Goal: Find specific page/section: Find specific page/section

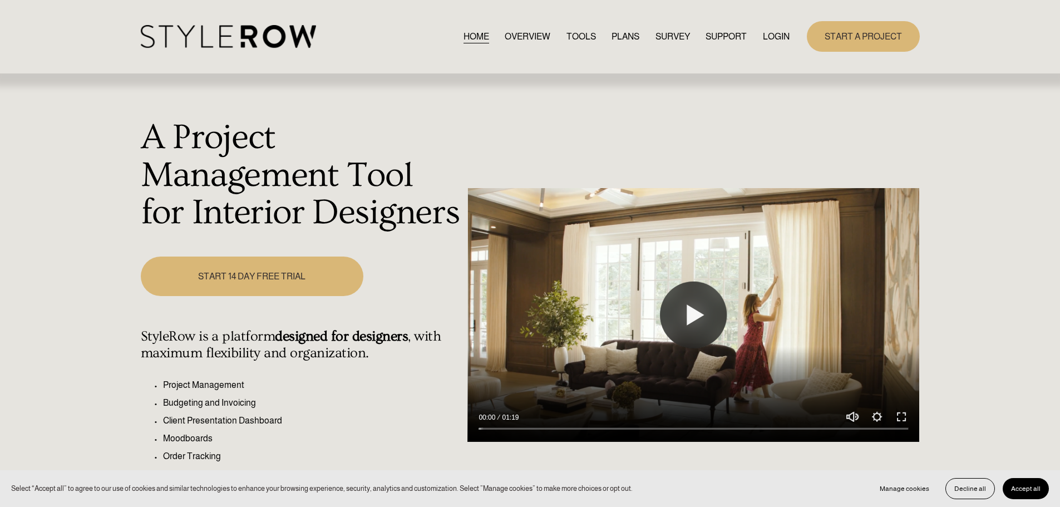
click at [771, 55] on div "Skip to Content HOME OVERVIEW TOOLS PLANS" at bounding box center [530, 36] width 1060 height 73
click at [770, 41] on link "LOGIN" at bounding box center [776, 36] width 27 height 15
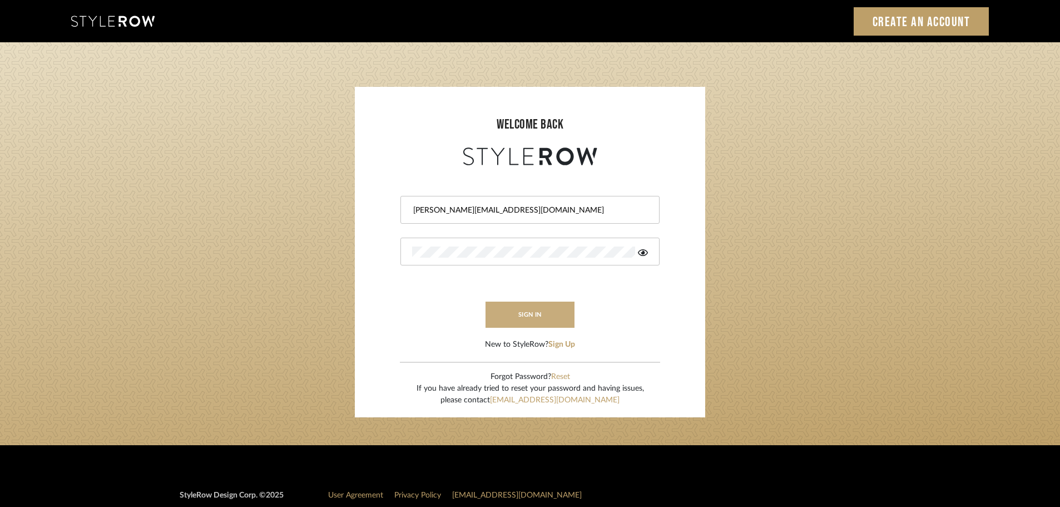
click at [541, 310] on button "sign in" at bounding box center [530, 315] width 89 height 26
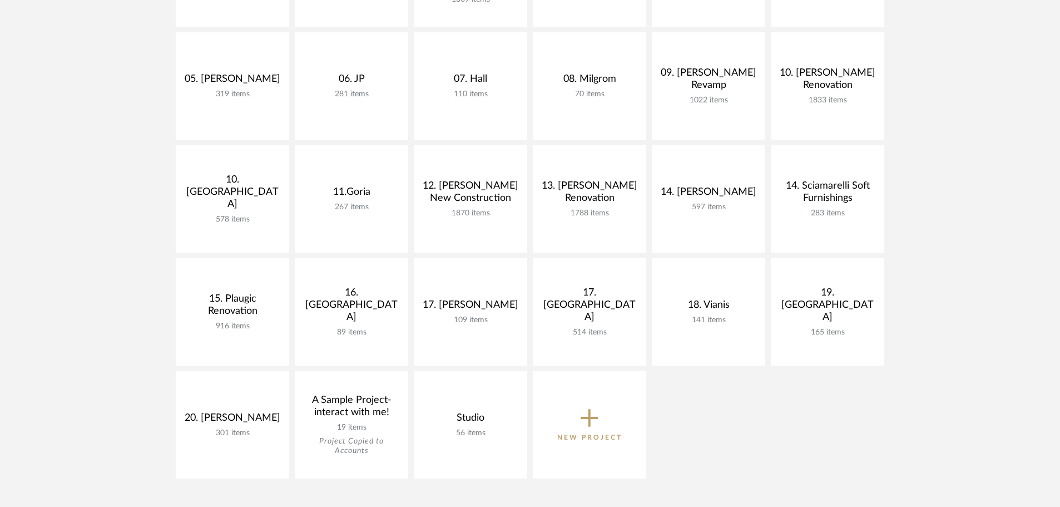
scroll to position [389, 0]
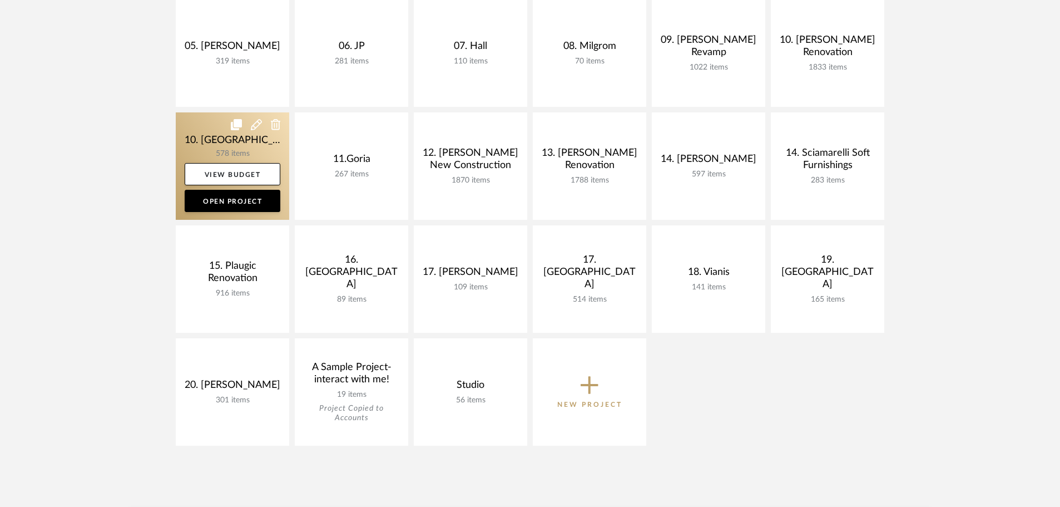
click at [235, 149] on link at bounding box center [232, 165] width 113 height 107
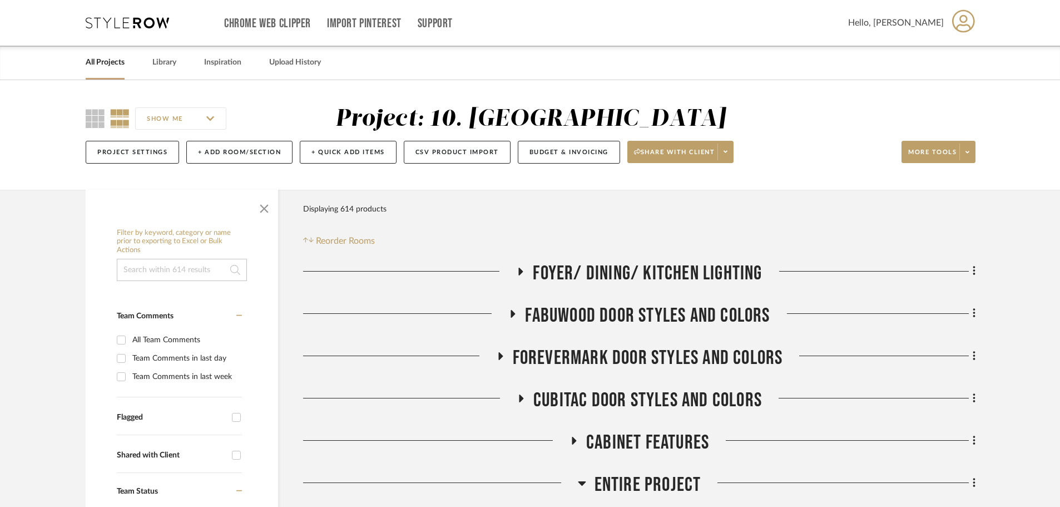
click at [273, 213] on span "button" at bounding box center [264, 206] width 27 height 27
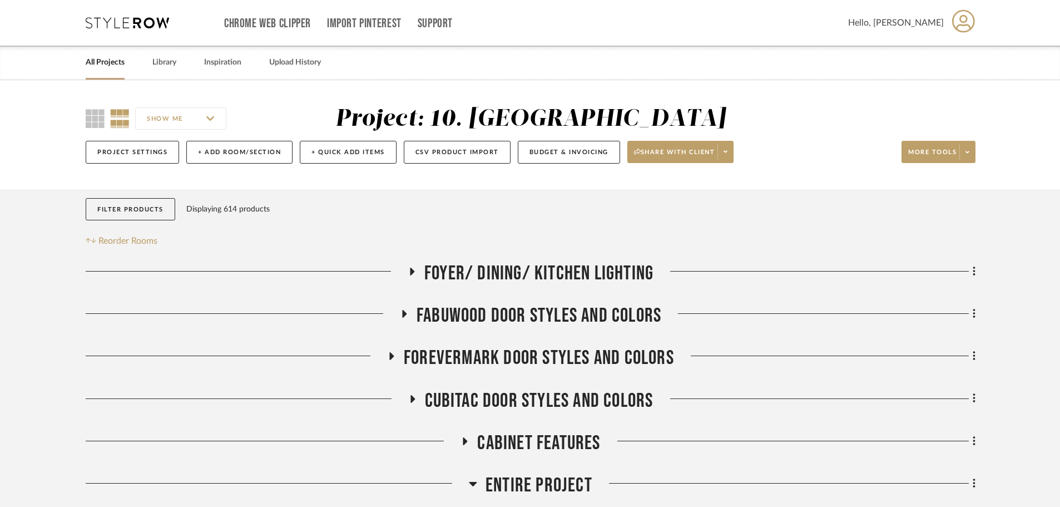
click at [573, 276] on span "Foyer/ Dining/ Kitchen Lighting" at bounding box center [539, 273] width 229 height 24
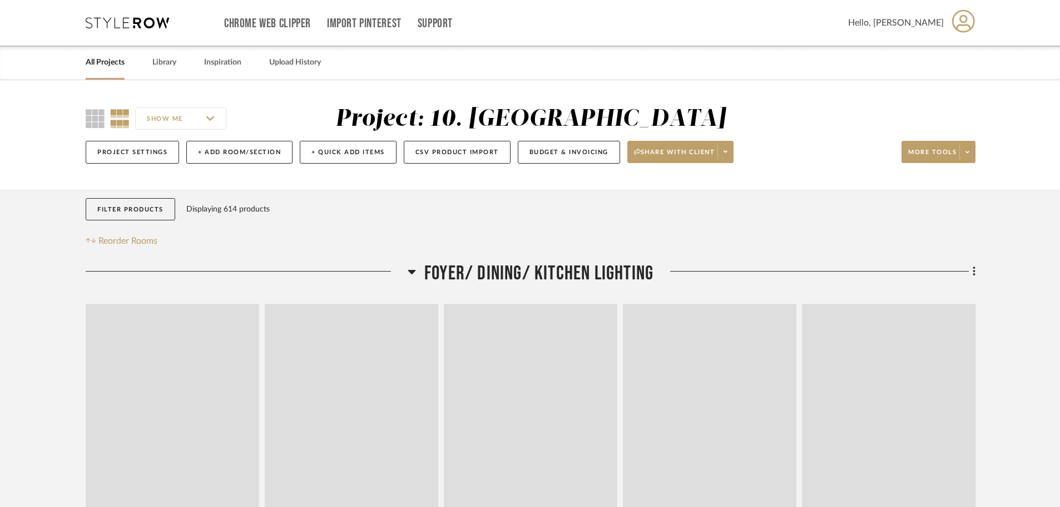
click at [573, 271] on span "Foyer/ Dining/ Kitchen Lighting" at bounding box center [539, 273] width 229 height 24
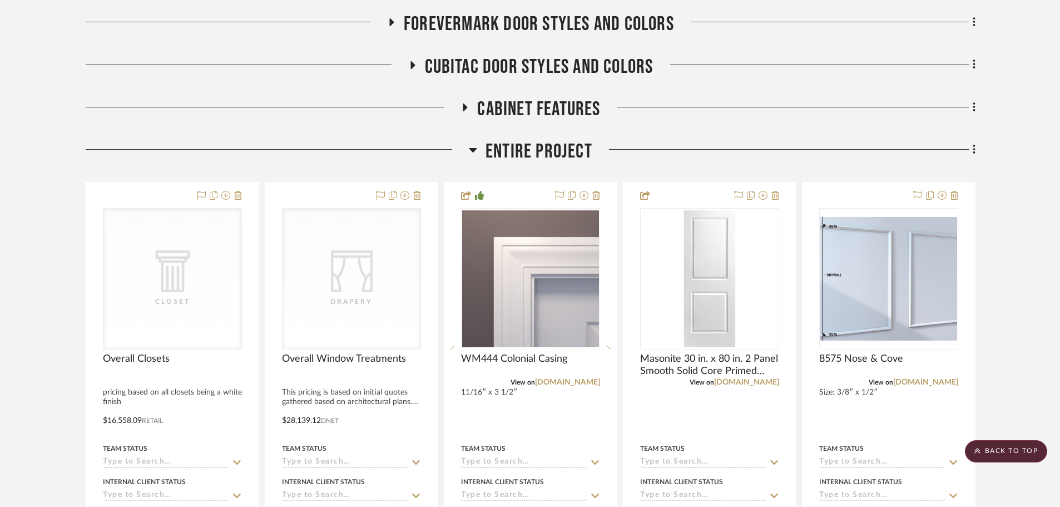
click at [545, 154] on span "Entire Project" at bounding box center [539, 152] width 107 height 24
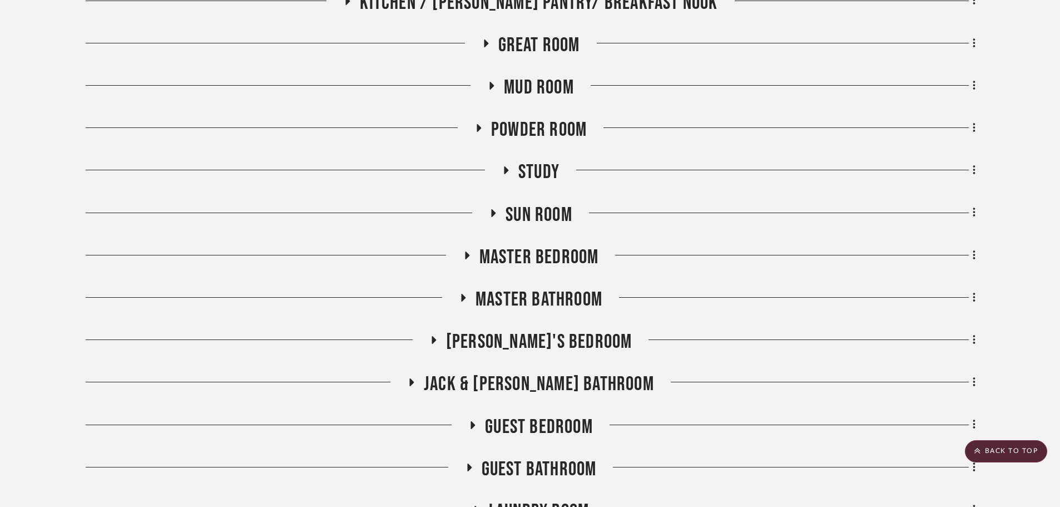
scroll to position [779, 0]
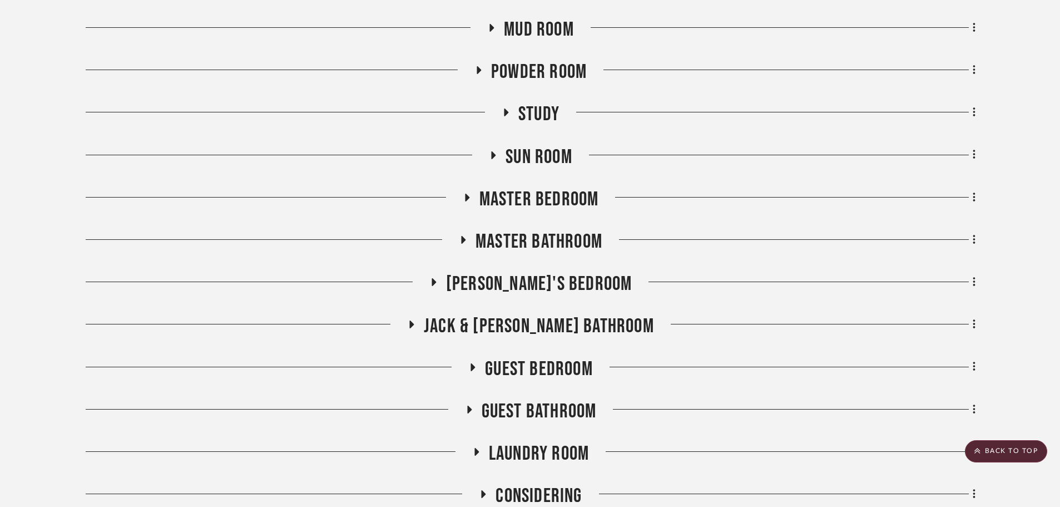
click at [559, 234] on span "Master Bathroom" at bounding box center [539, 242] width 127 height 24
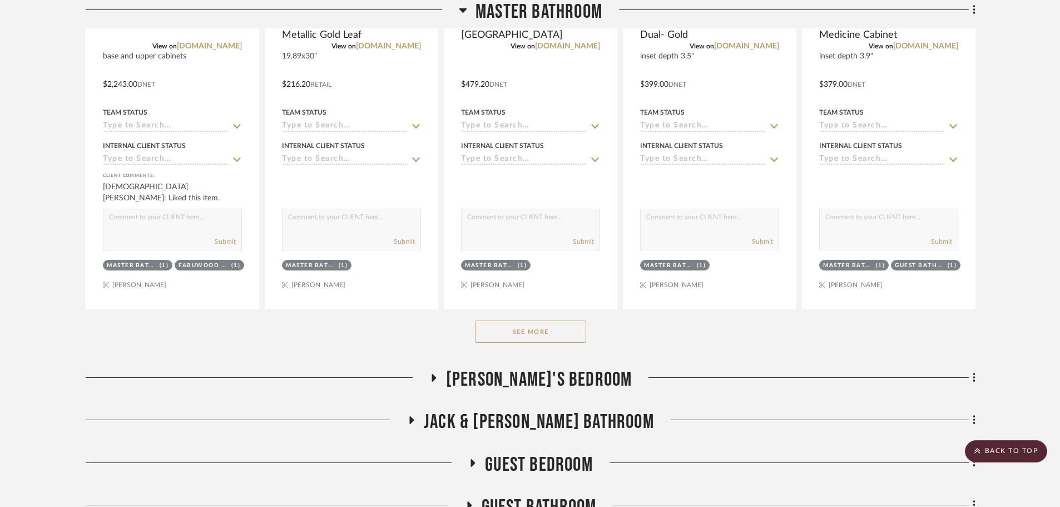
scroll to position [1280, 0]
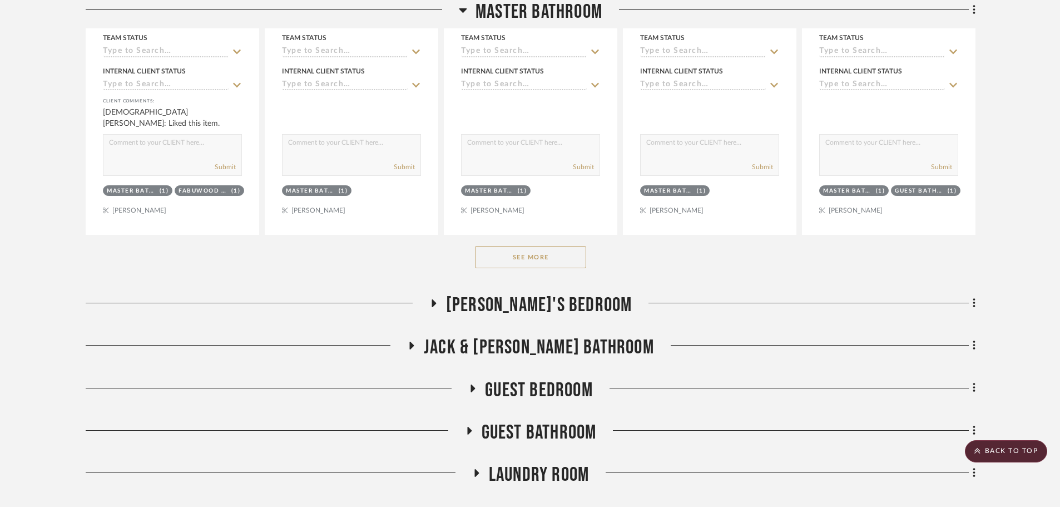
click at [532, 265] on button "See More" at bounding box center [530, 257] width 111 height 22
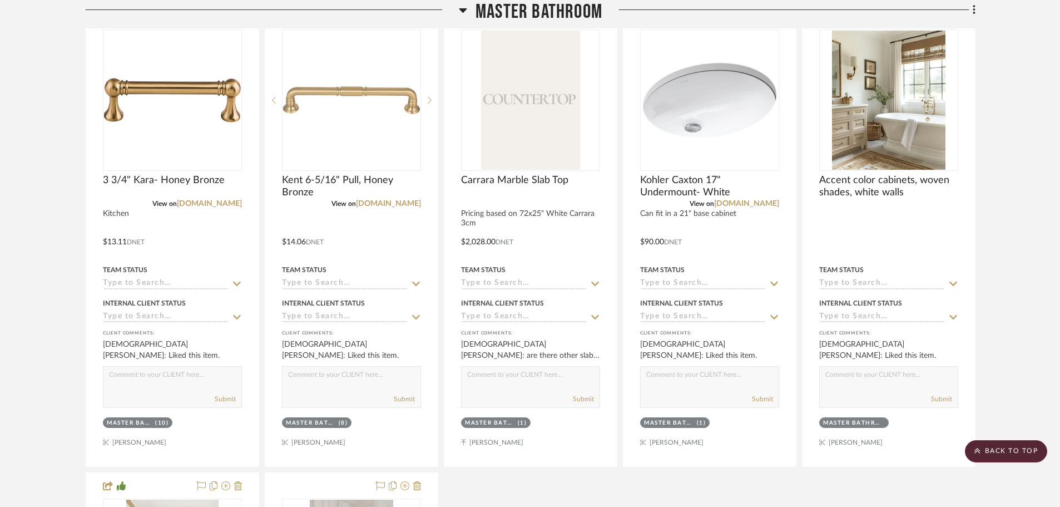
scroll to position [3283, 0]
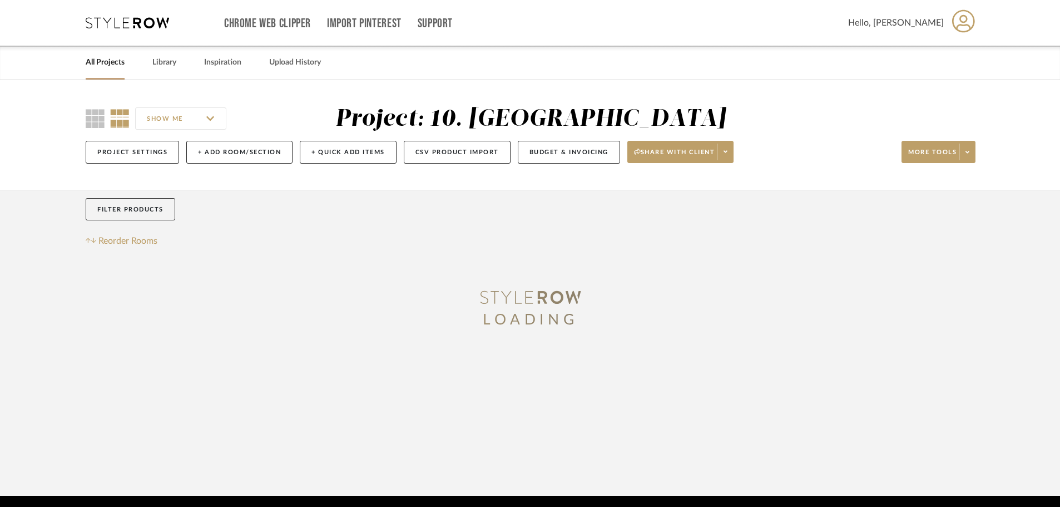
click at [107, 67] on link "All Projects" at bounding box center [105, 62] width 39 height 15
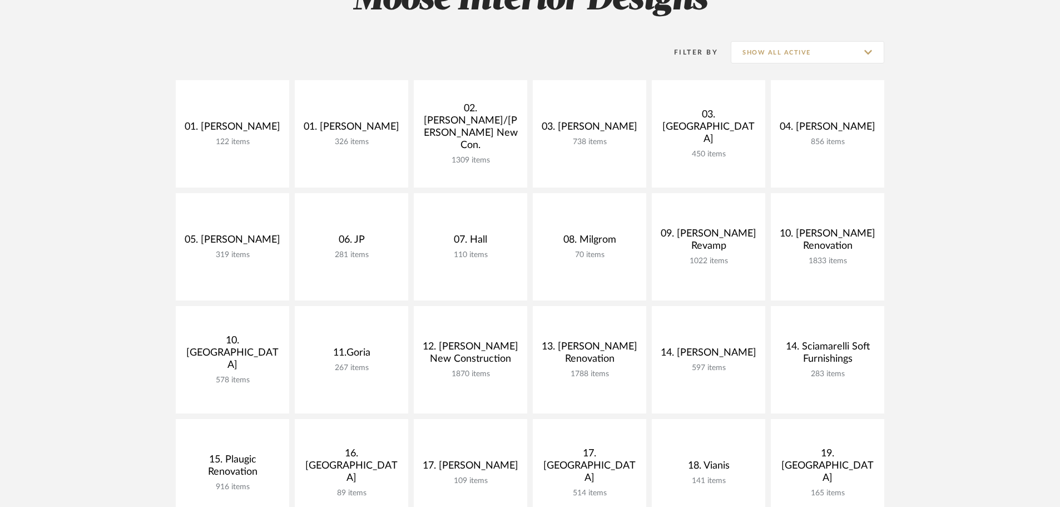
scroll to position [187, 0]
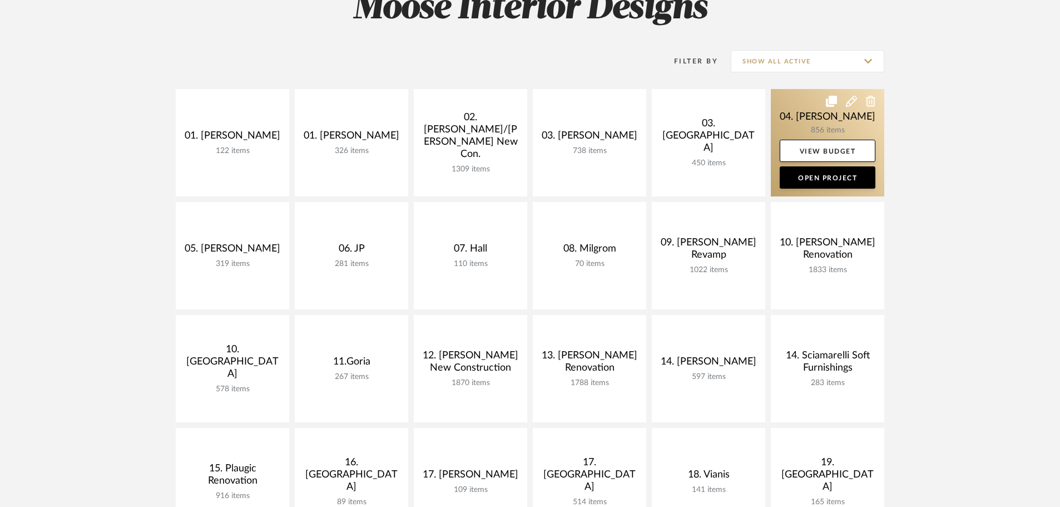
click at [837, 127] on link at bounding box center [827, 142] width 113 height 107
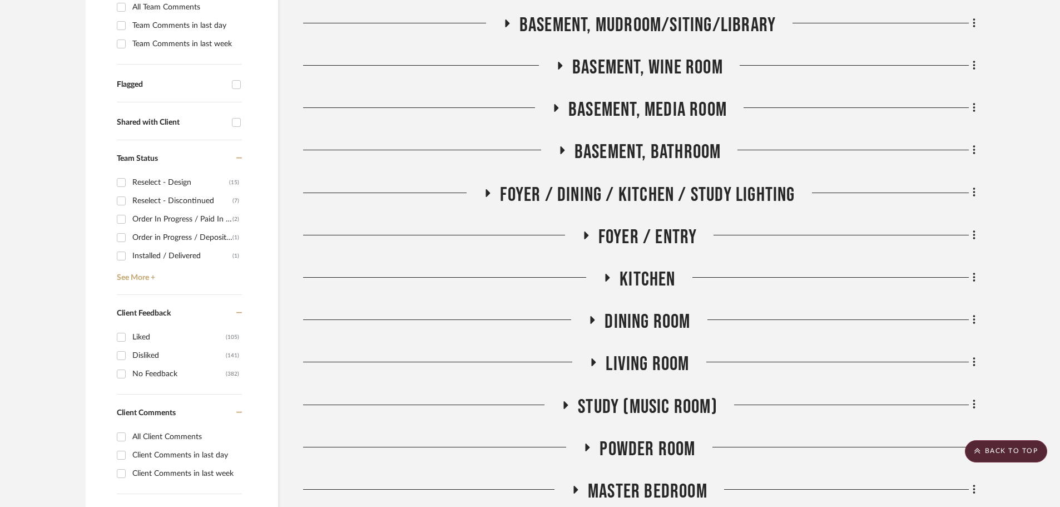
scroll to position [501, 0]
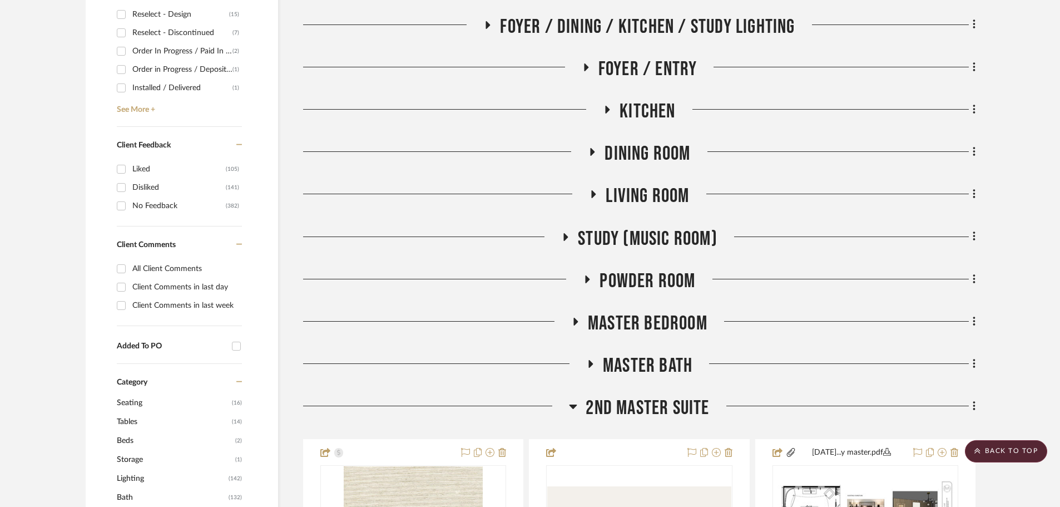
drag, startPoint x: 637, startPoint y: 283, endPoint x: 640, endPoint y: 289, distance: 6.5
click at [637, 285] on span "Powder Room" at bounding box center [648, 281] width 96 height 24
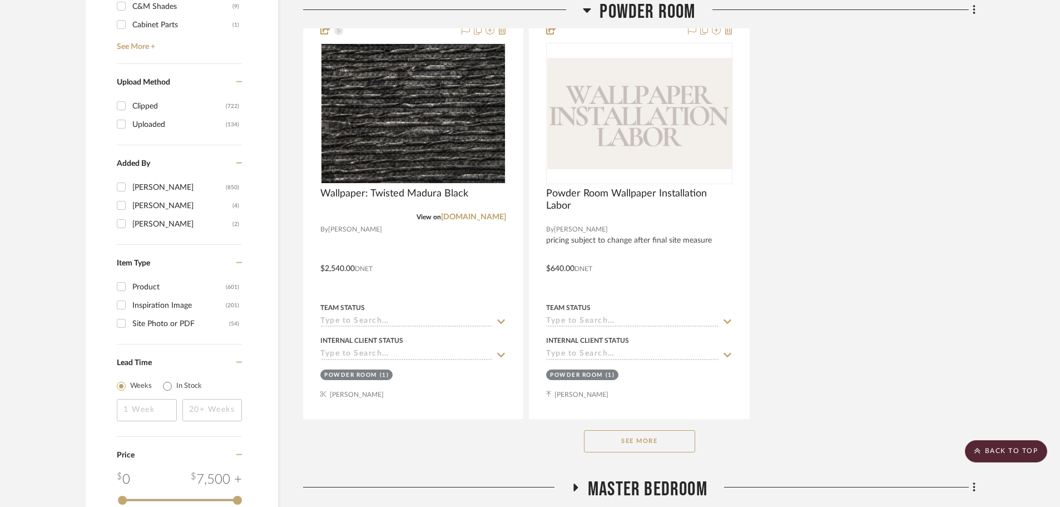
scroll to position [1780, 0]
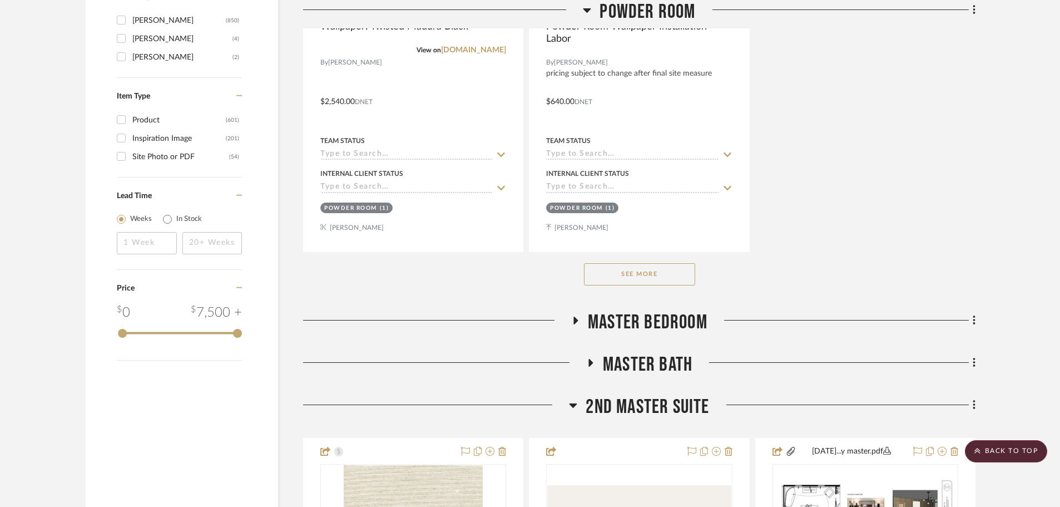
click at [606, 273] on button "See More" at bounding box center [639, 274] width 111 height 22
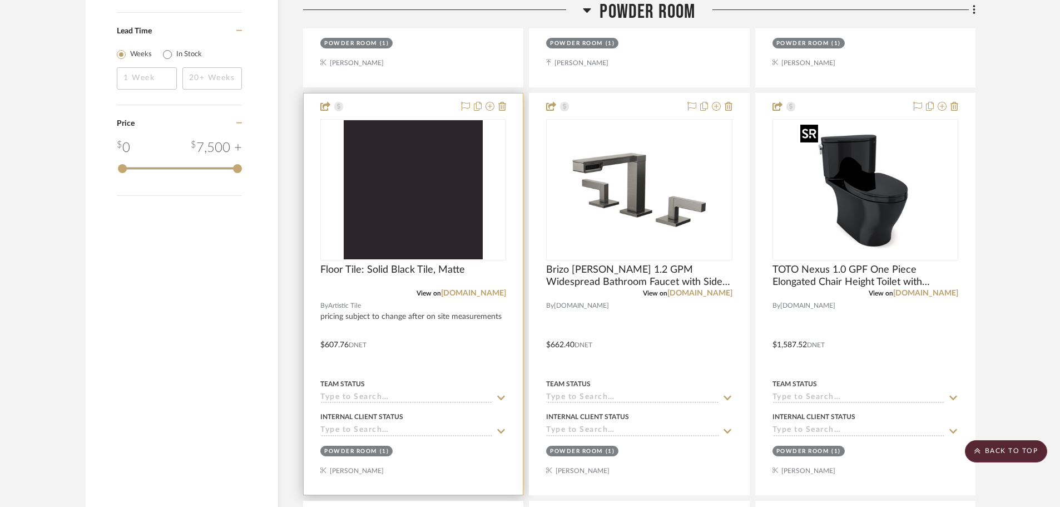
scroll to position [1947, 0]
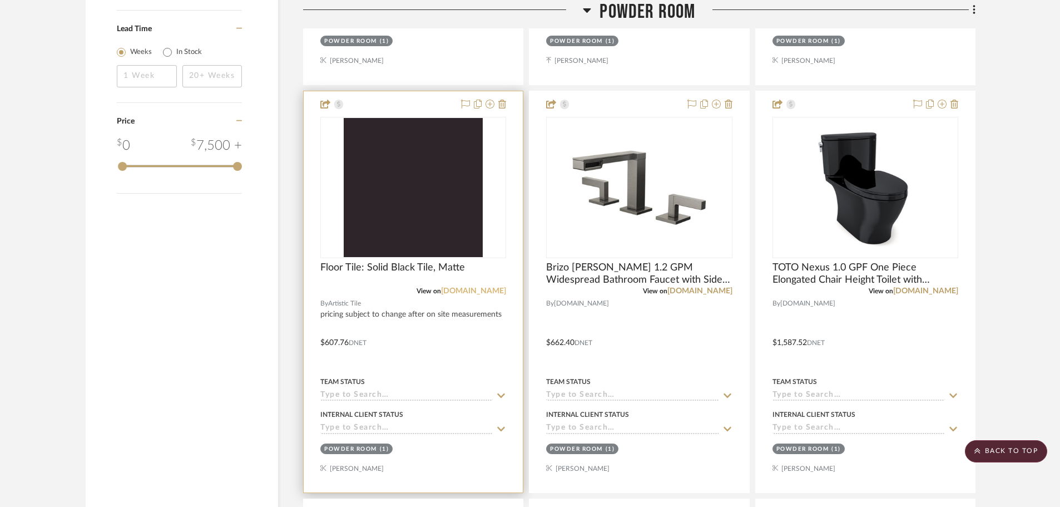
click at [468, 290] on link "[DOMAIN_NAME]" at bounding box center [473, 291] width 65 height 8
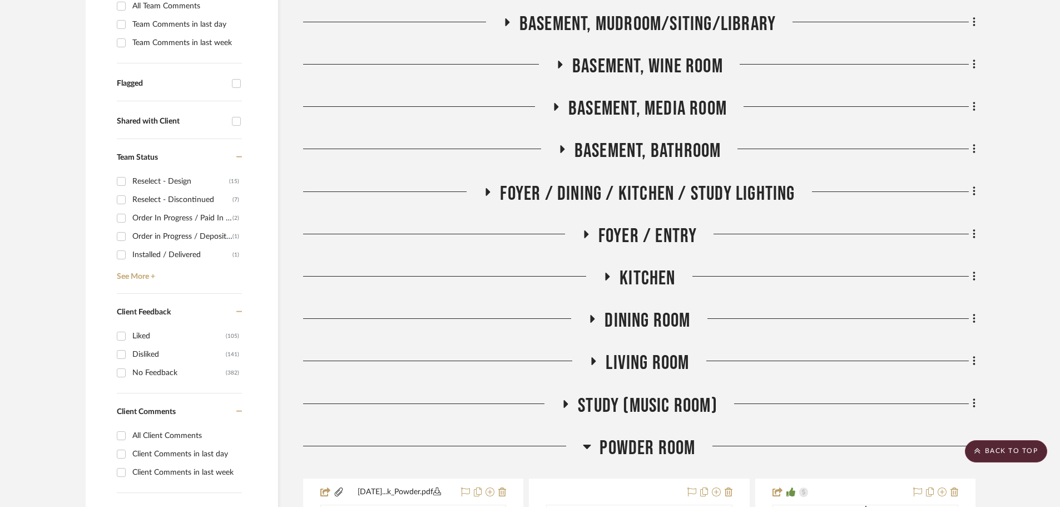
click at [640, 450] on span "Powder Room" at bounding box center [648, 448] width 96 height 24
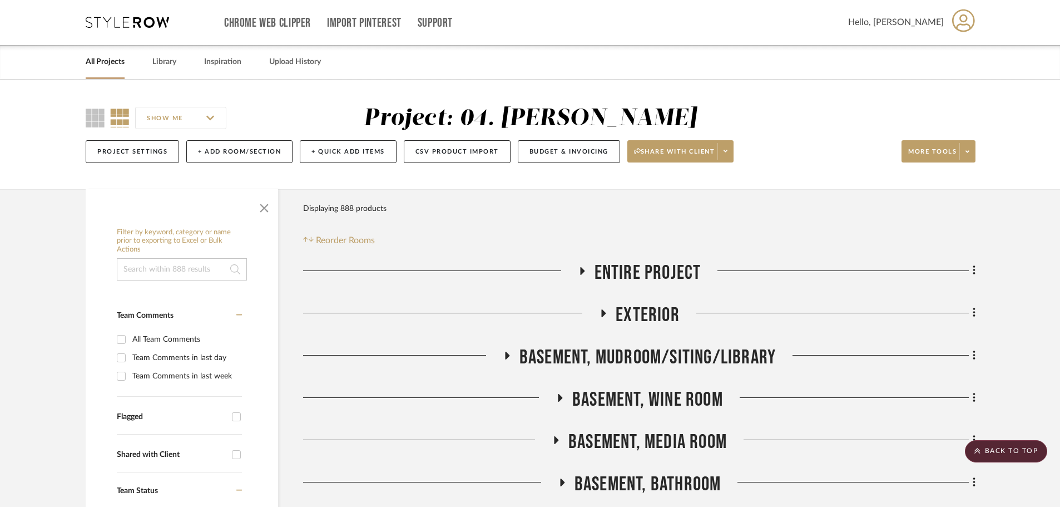
scroll to position [0, 0]
click at [43, 186] on div "SHOW ME Project: 04. [PERSON_NAME] Project Settings + Add Room/Section + Quick …" at bounding box center [530, 135] width 1060 height 110
